Goal: Task Accomplishment & Management: Manage account settings

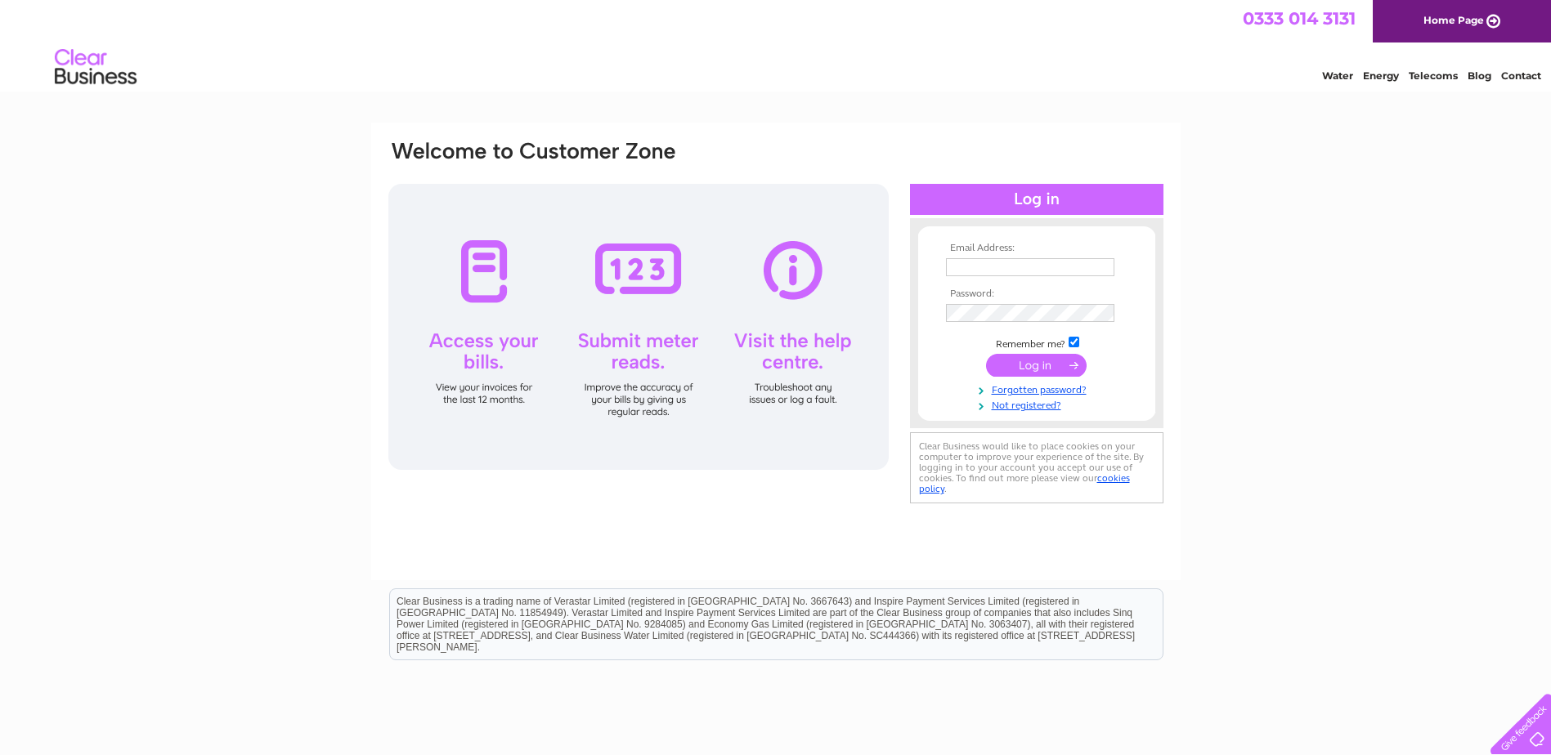
type input "accounts@esgveg.co.uk"
click at [1054, 367] on input "submit" at bounding box center [1036, 365] width 101 height 23
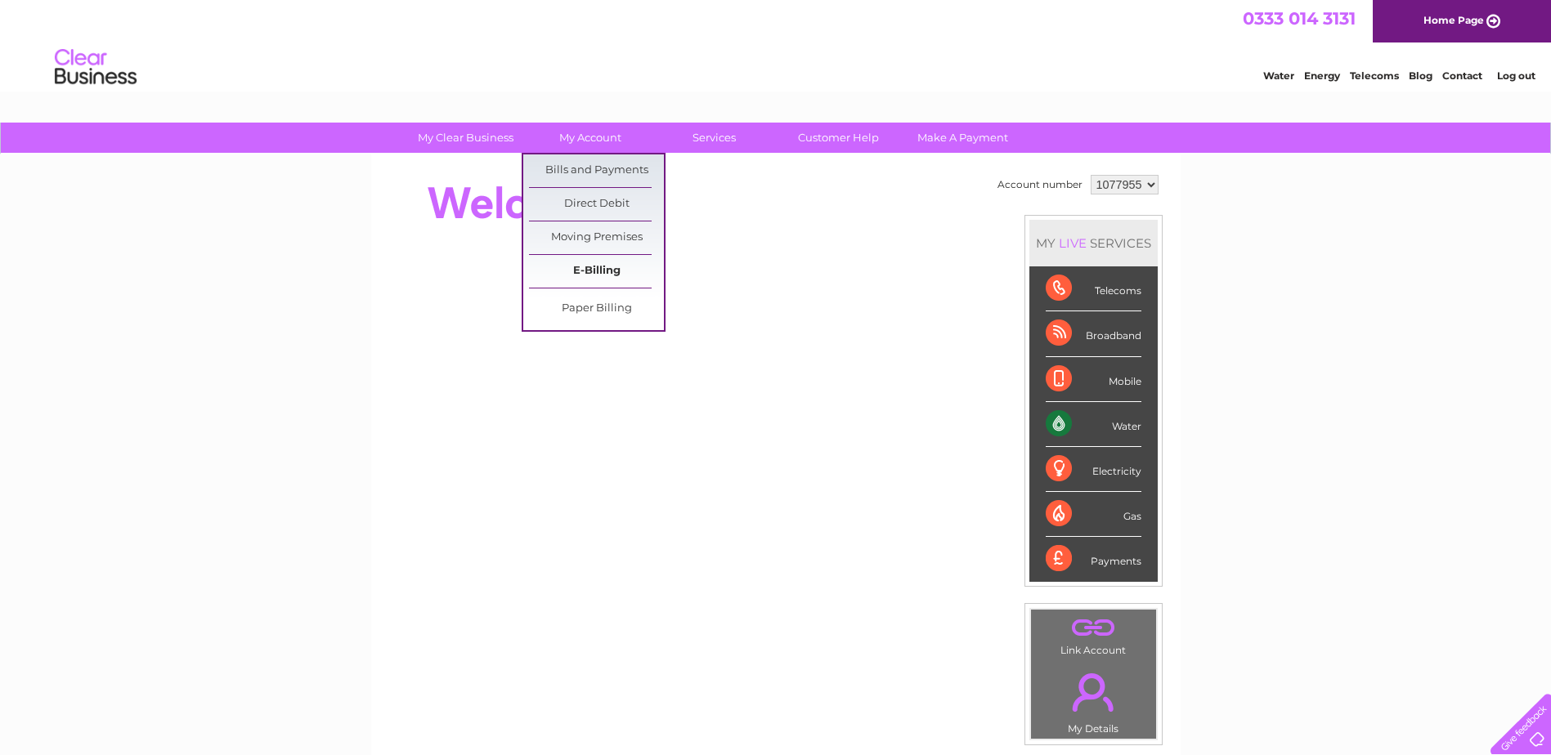
click at [616, 271] on link "E-Billing" at bounding box center [596, 271] width 135 height 33
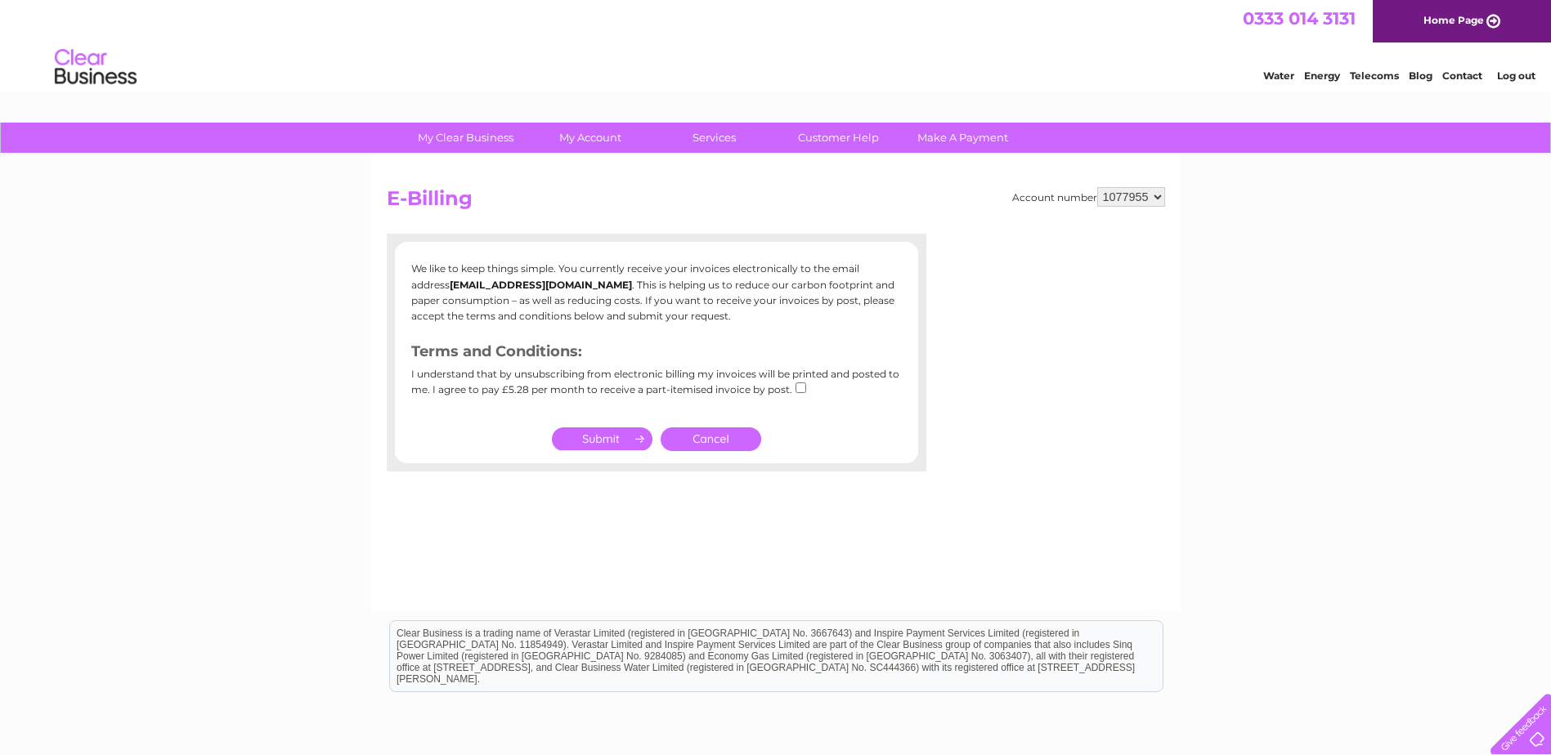
click at [715, 441] on link "Cancel" at bounding box center [711, 440] width 101 height 24
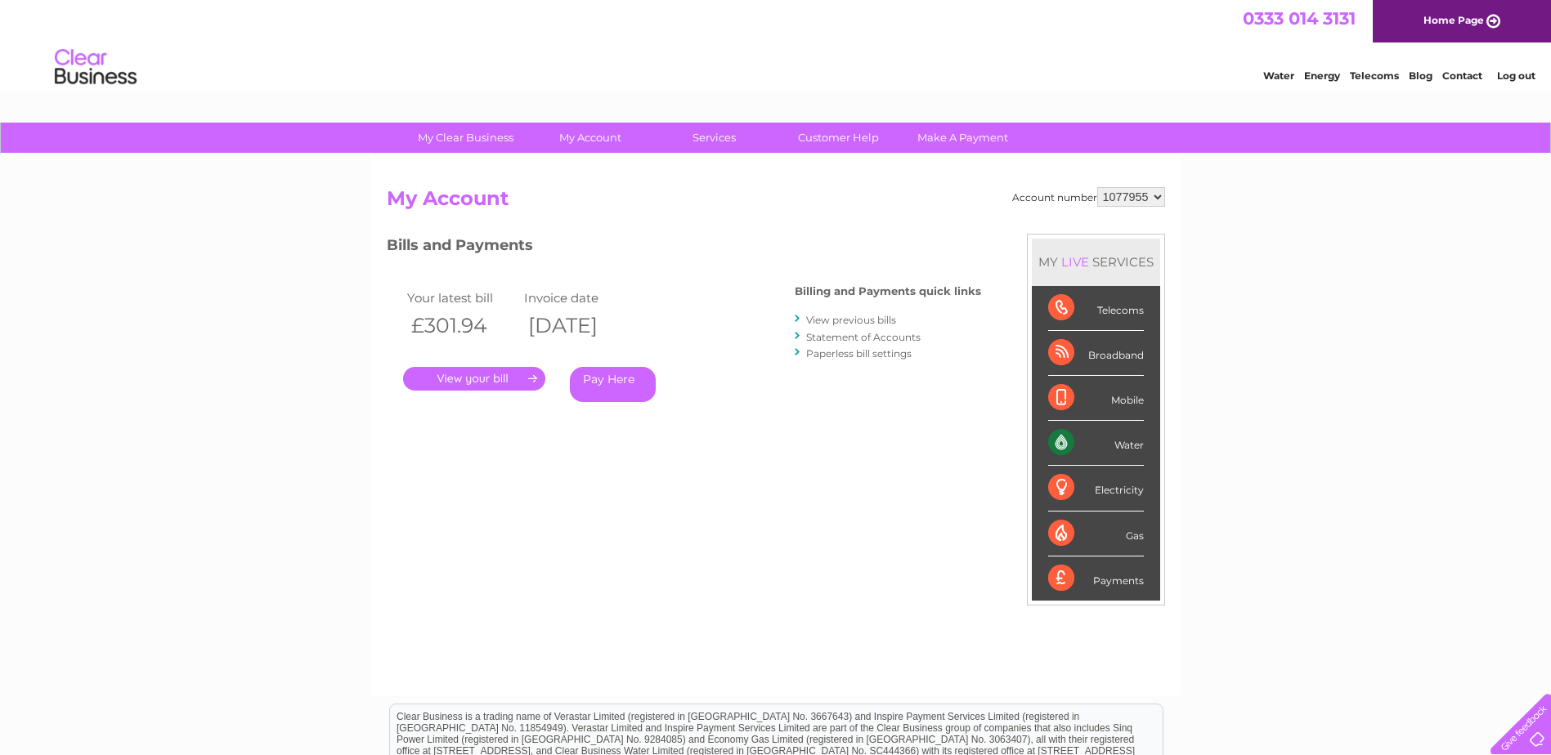
click at [490, 377] on link "." at bounding box center [474, 379] width 142 height 24
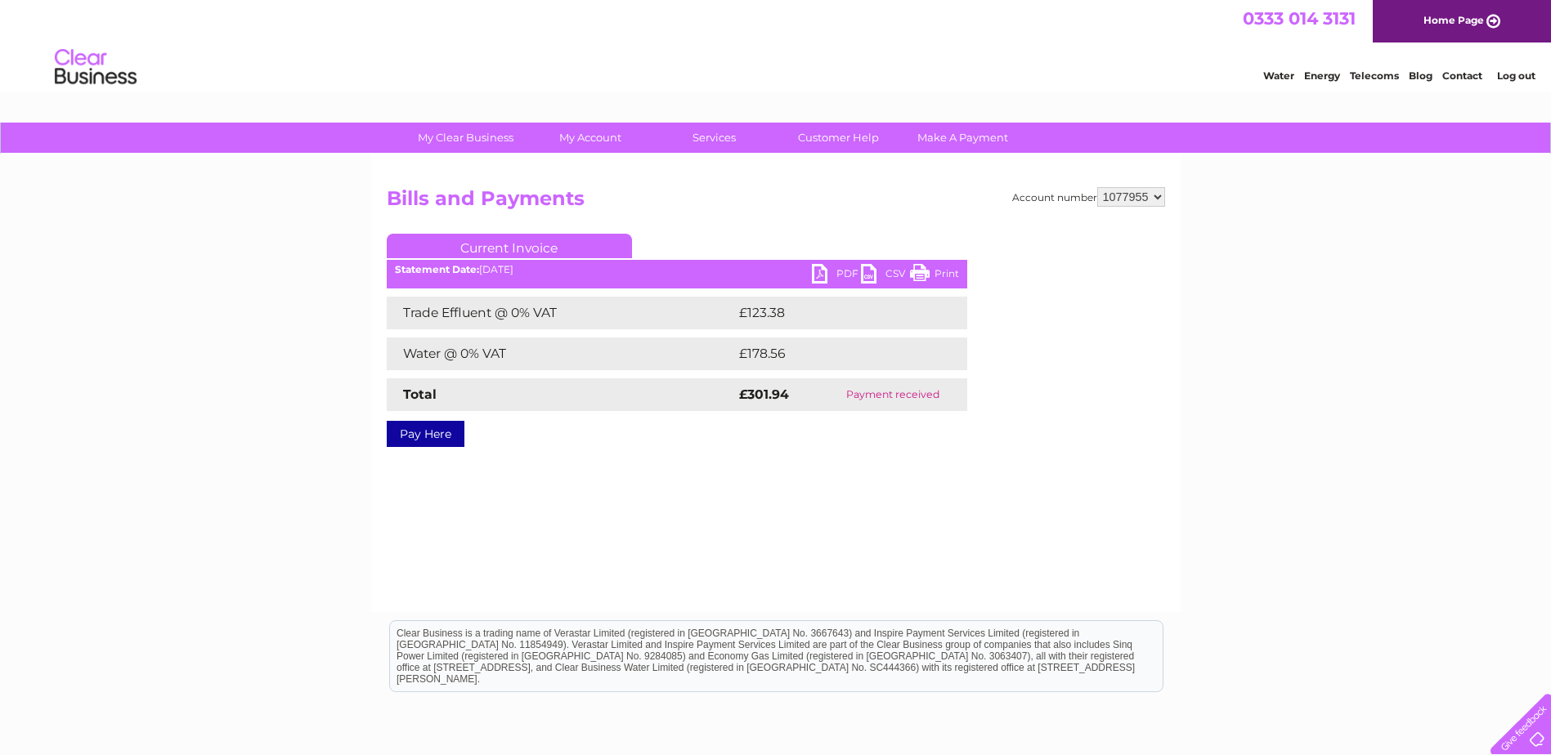
click at [845, 271] on link "PDF" at bounding box center [836, 276] width 49 height 24
click at [1520, 74] on link "Log out" at bounding box center [1516, 75] width 38 height 12
